Goal: Task Accomplishment & Management: Use online tool/utility

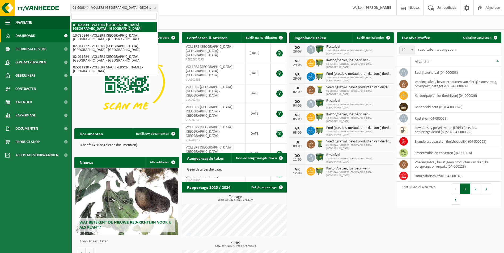
click at [155, 9] on span at bounding box center [154, 7] width 5 height 7
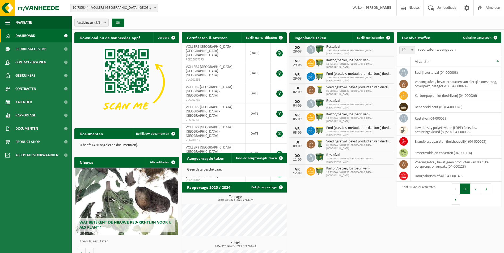
select select "10751"
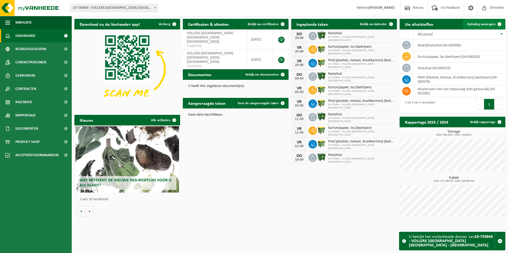
click at [476, 26] on span "Ophaling aanvragen" at bounding box center [481, 24] width 28 height 3
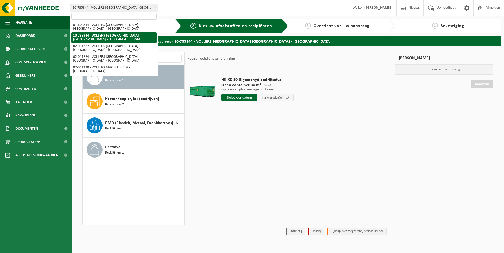
click at [154, 7] on b at bounding box center [155, 7] width 2 height 1
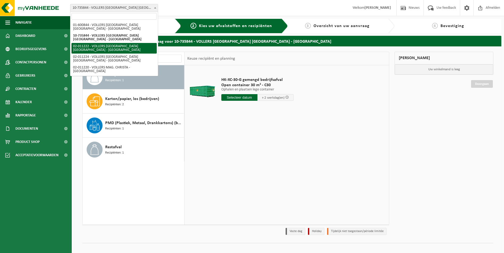
select select "10743"
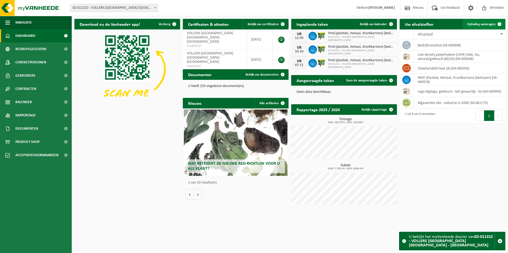
click at [485, 24] on span "Ophaling aanvragen" at bounding box center [481, 24] width 28 height 3
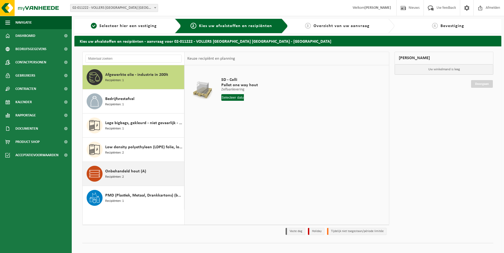
click at [120, 173] on span "Onbehandeld hout (A)" at bounding box center [125, 171] width 41 height 6
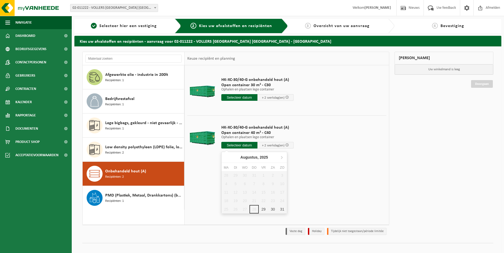
click at [236, 145] on input "text" at bounding box center [239, 145] width 36 height 7
click at [265, 211] on div "29" at bounding box center [263, 209] width 9 height 8
type input "Van 2025-08-29"
type input "2025-08-29"
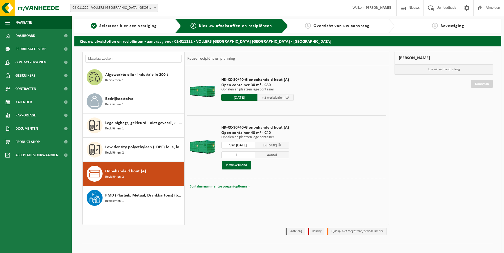
click at [234, 186] on span "Containernummer toevoegen(optioneel)" at bounding box center [220, 186] width 60 height 3
type input "c40-1407"
click at [239, 166] on button "In winkelmand" at bounding box center [236, 165] width 29 height 8
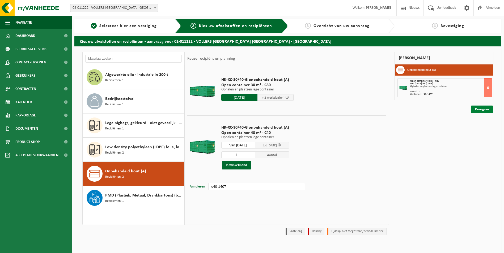
click at [476, 107] on link "Doorgaan" at bounding box center [482, 110] width 22 height 8
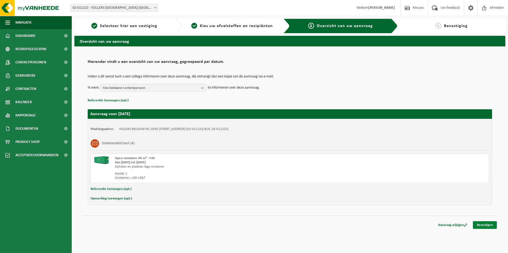
click at [479, 223] on link "Bevestigen" at bounding box center [484, 225] width 24 height 8
